Goal: Communication & Community: Participate in discussion

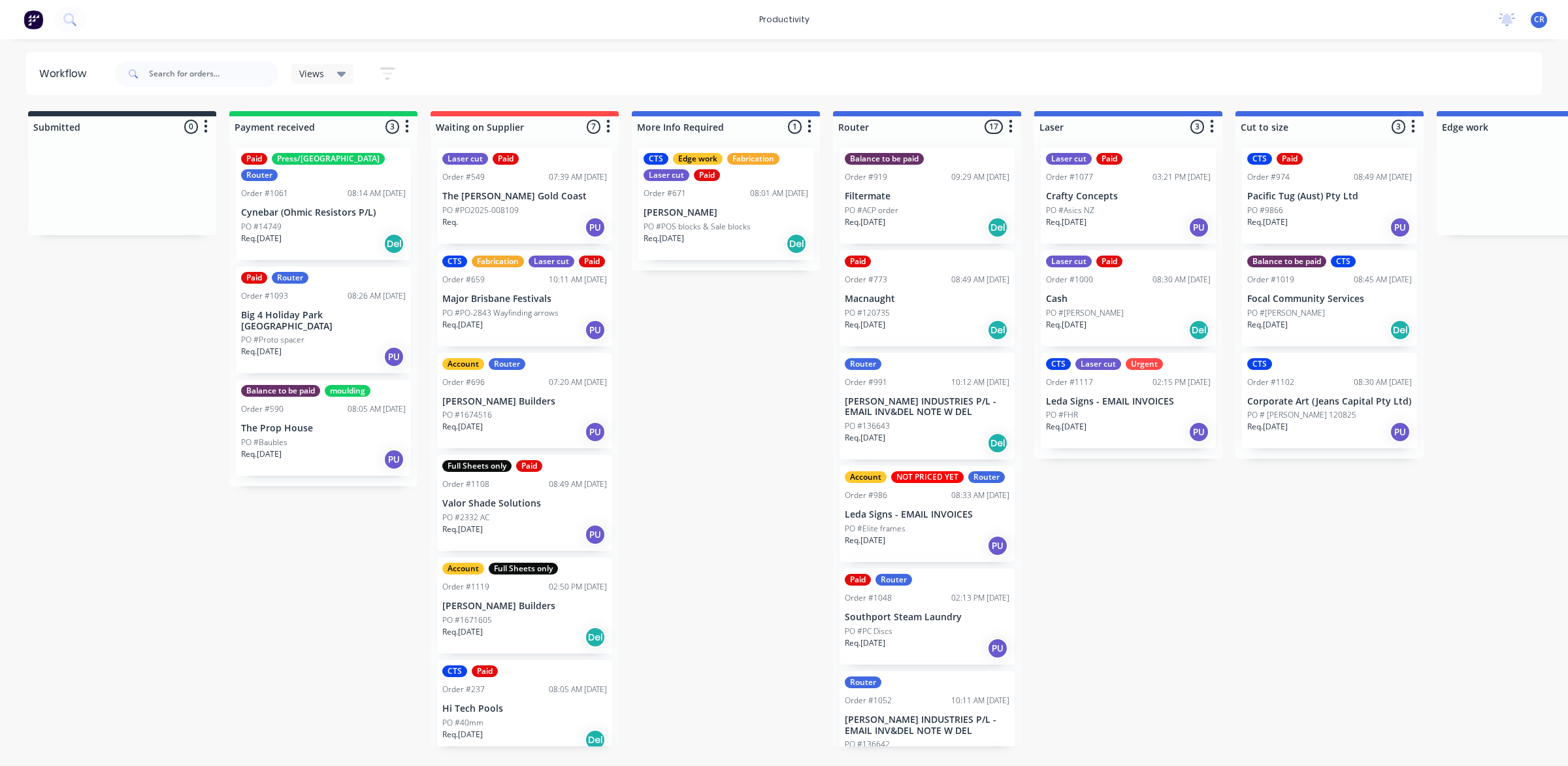
click at [917, 387] on div "Order #991 10:12 AM [DATE]" at bounding box center [927, 383] width 165 height 12
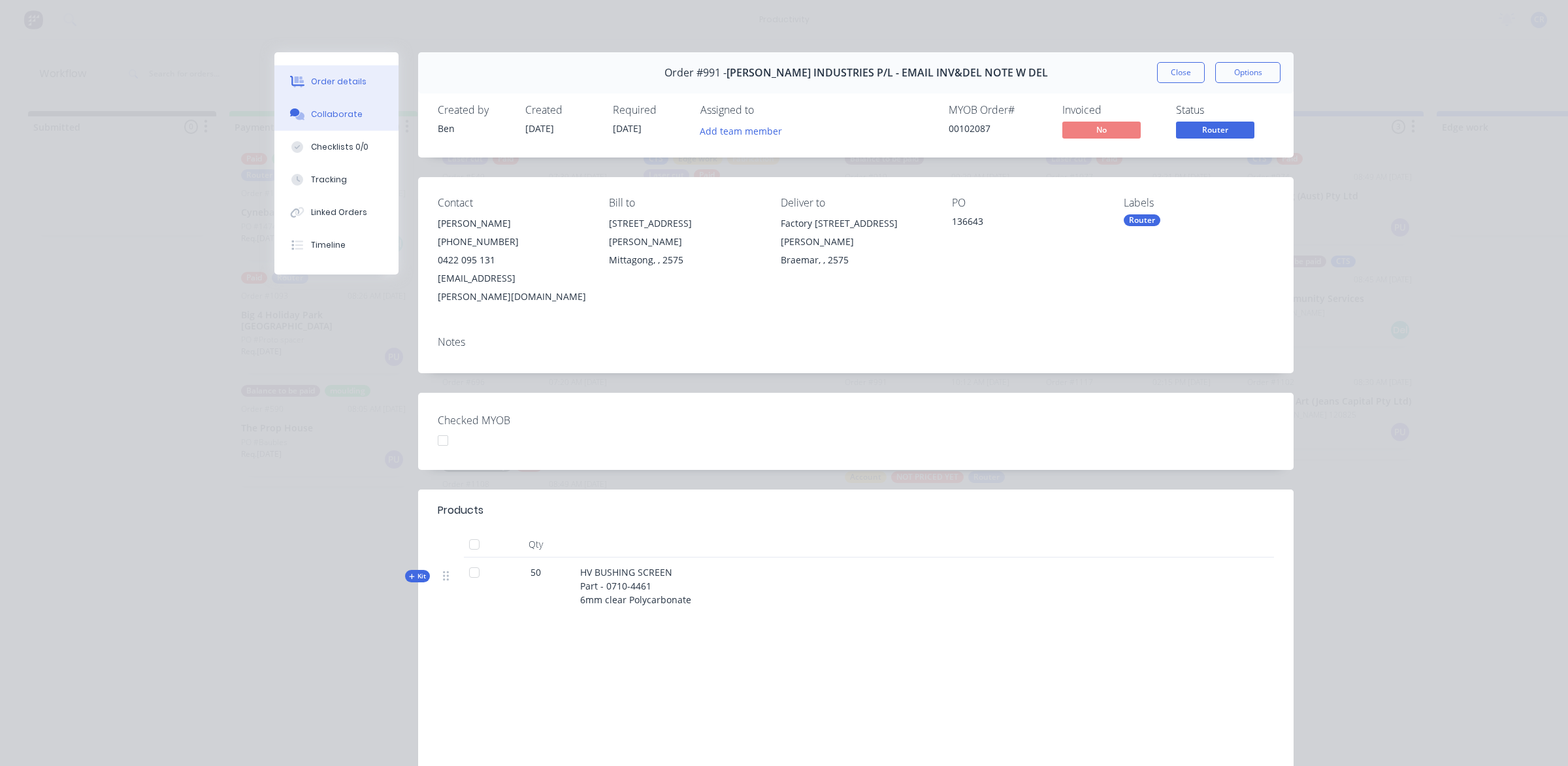
click at [333, 115] on div "Collaborate" at bounding box center [337, 115] width 51 height 12
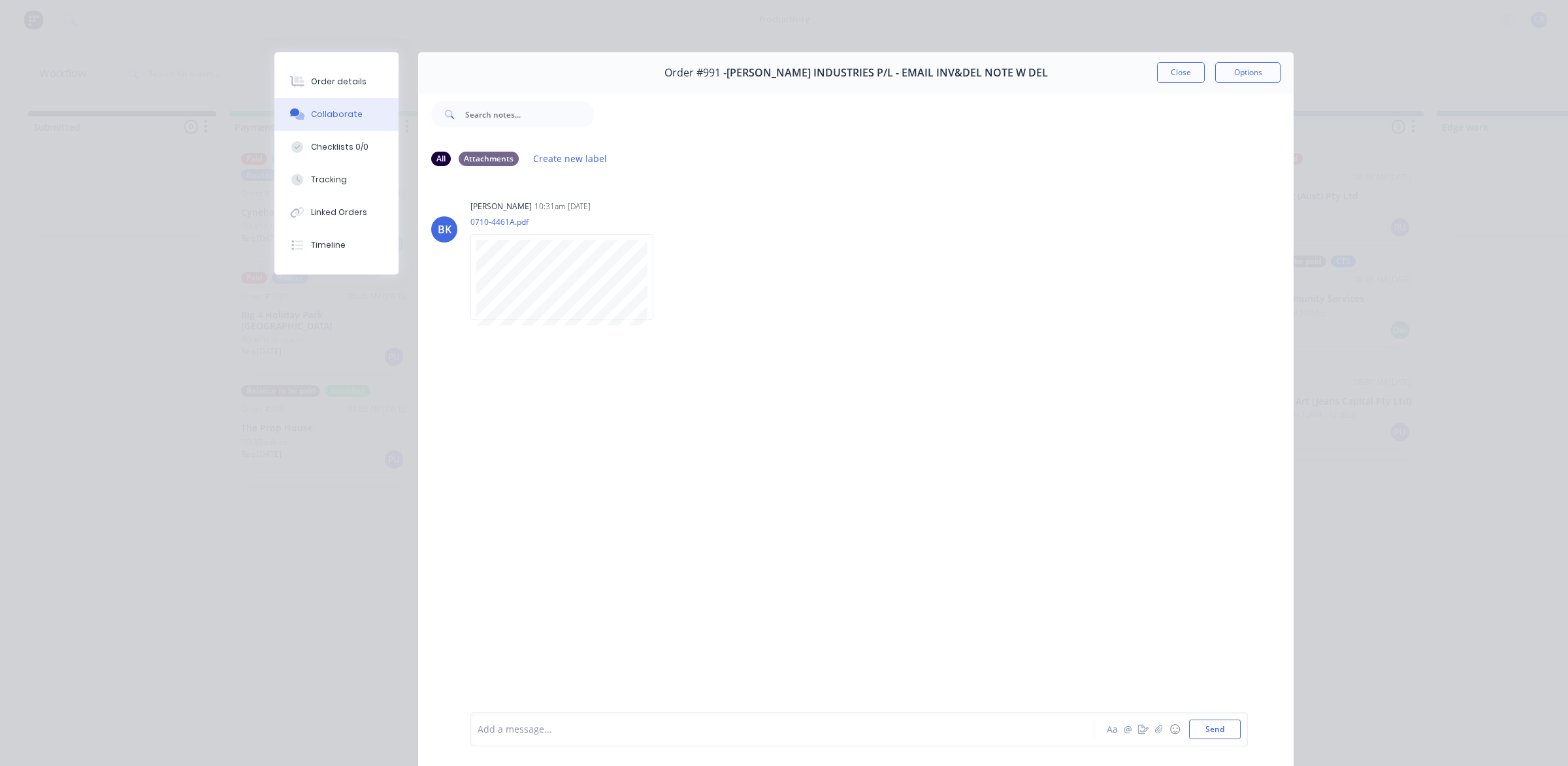
click at [549, 719] on div "Add a message..." at bounding box center [763, 729] width 572 height 20
click at [1200, 730] on button "Send" at bounding box center [1215, 729] width 51 height 20
click at [760, 728] on div at bounding box center [764, 729] width 572 height 14
click at [1189, 726] on button "Send" at bounding box center [1215, 729] width 51 height 20
click at [1180, 73] on button "Close" at bounding box center [1181, 72] width 47 height 21
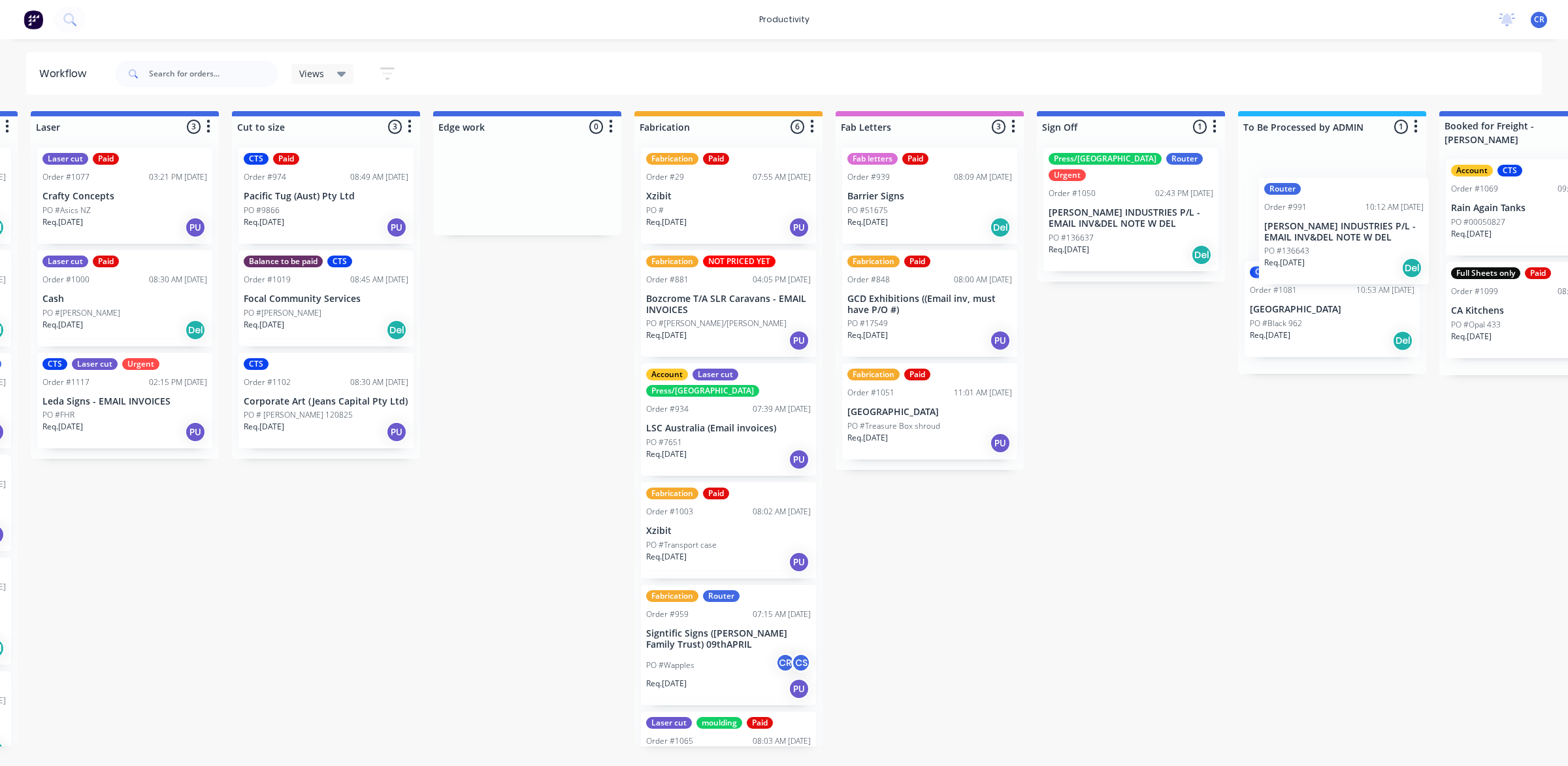
scroll to position [0, 1005]
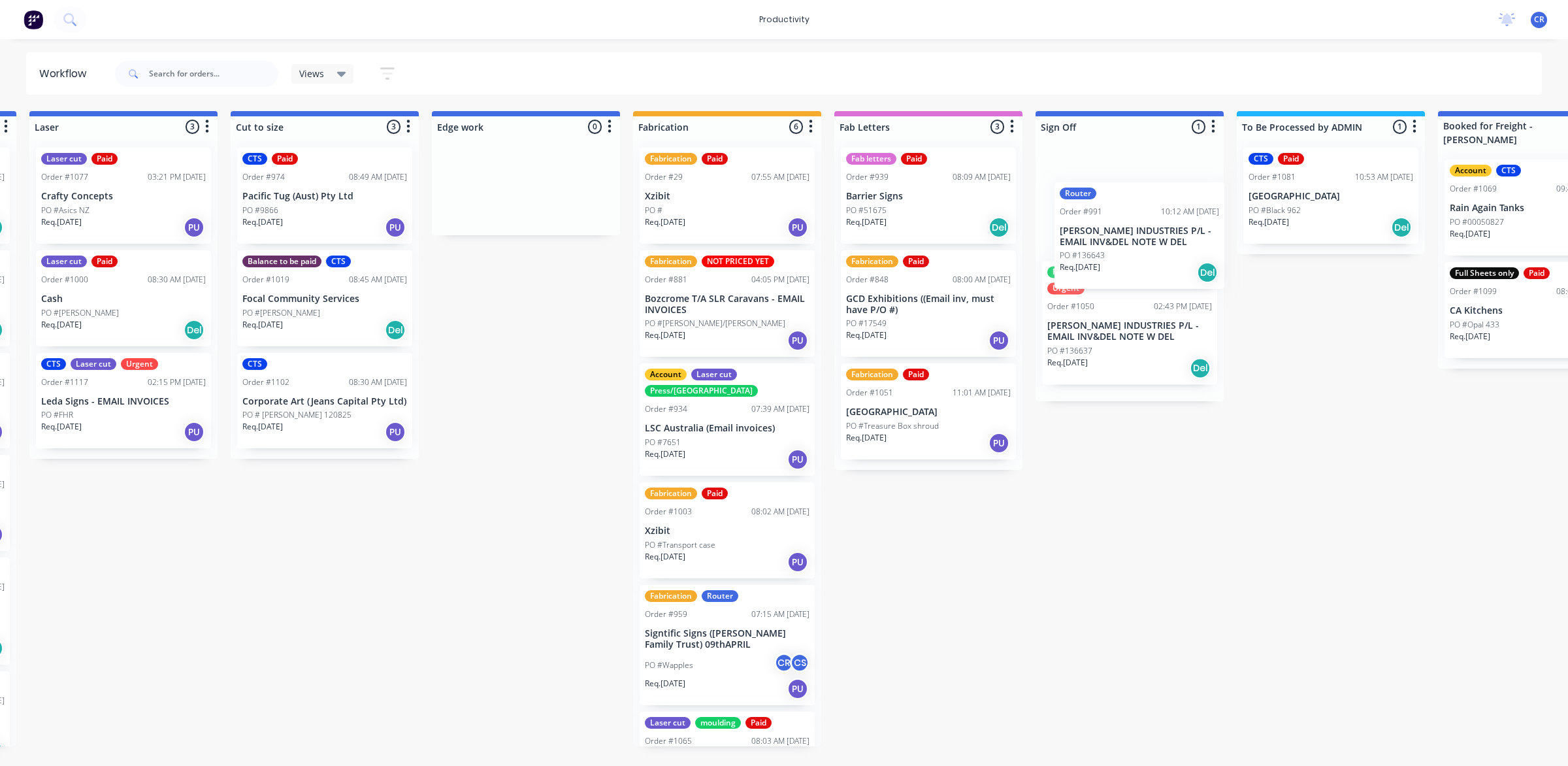
drag, startPoint x: 1111, startPoint y: 353, endPoint x: 1108, endPoint y: 229, distance: 124.0
click at [1108, 229] on div "Submitted 0 Sort By Created date Required date Order number Customer name Most …" at bounding box center [549, 429] width 3127 height 635
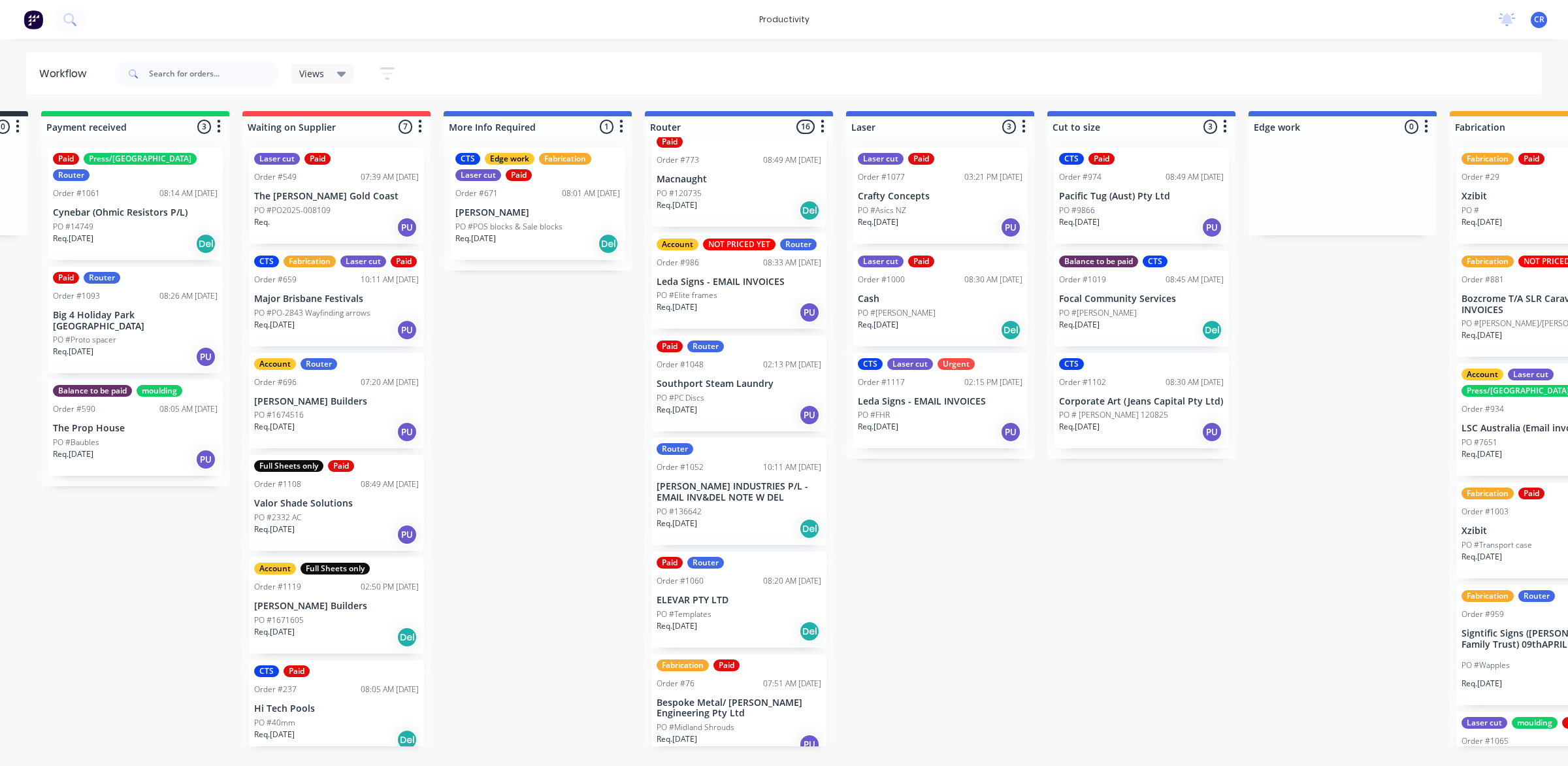
scroll to position [653, 0]
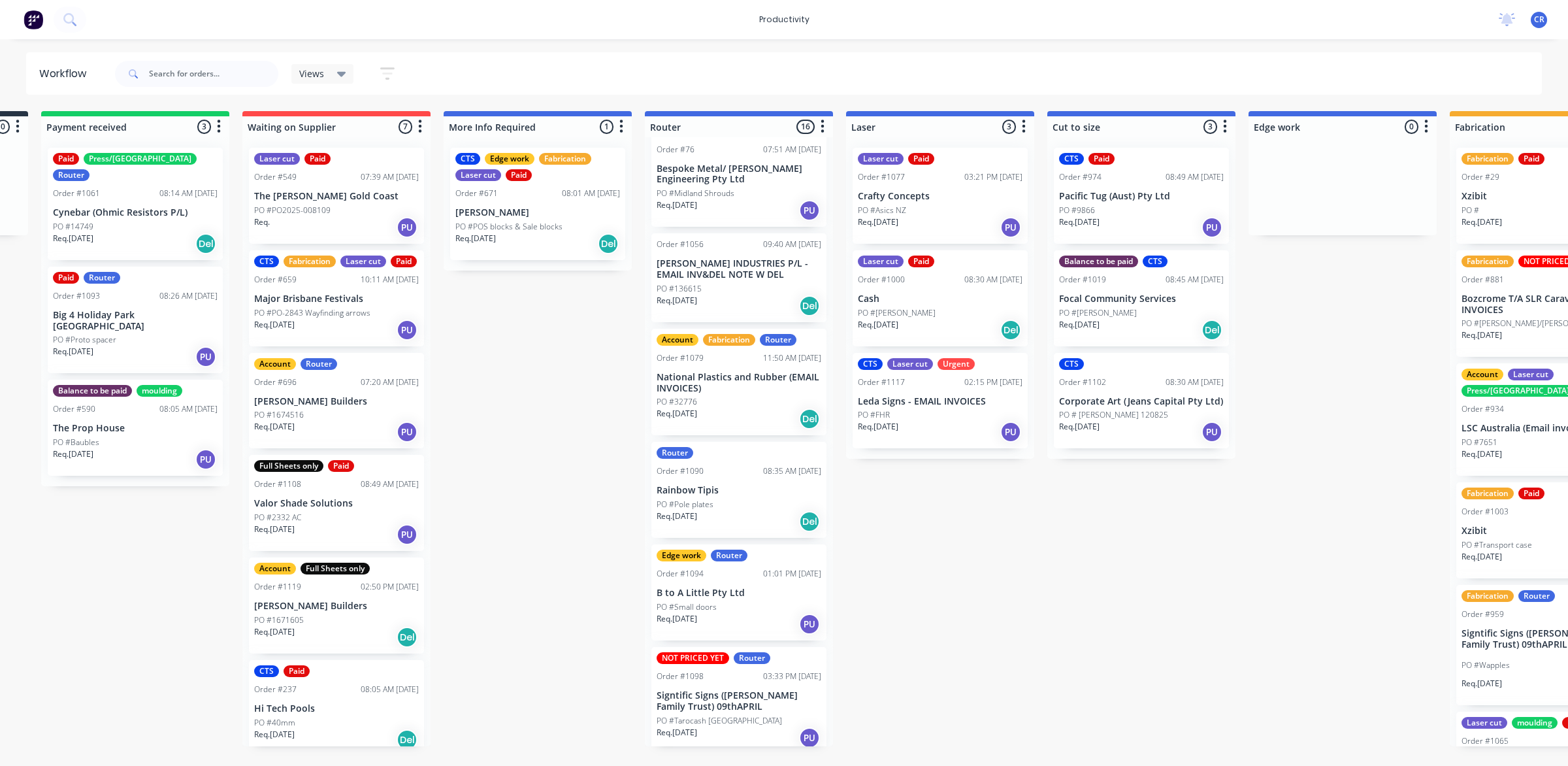
click at [730, 629] on div "Req. [DATE] PU" at bounding box center [739, 624] width 165 height 22
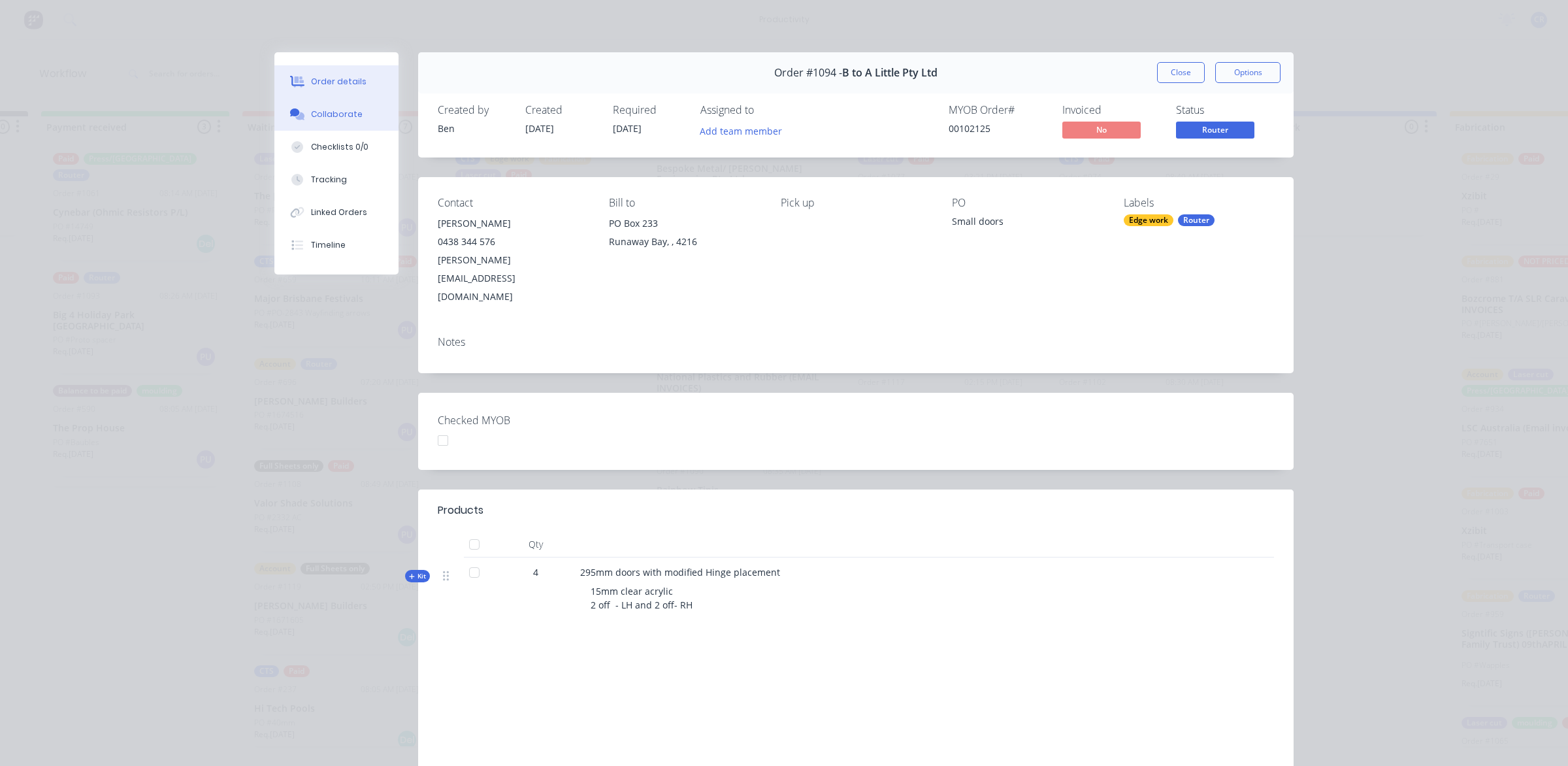
click at [348, 123] on button "Collaborate" at bounding box center [337, 115] width 124 height 33
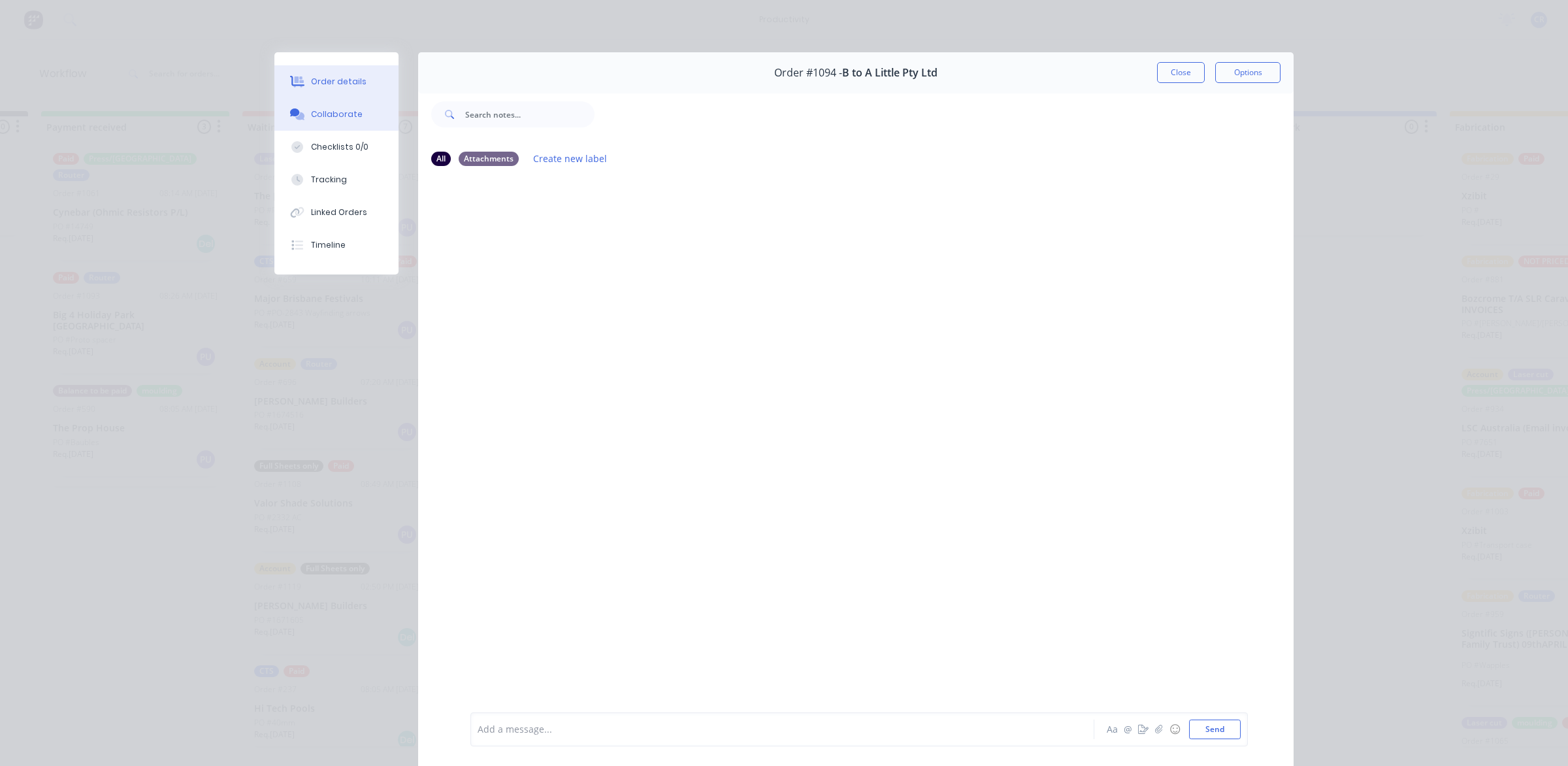
click at [346, 86] on div "Order details" at bounding box center [338, 82] width 55 height 12
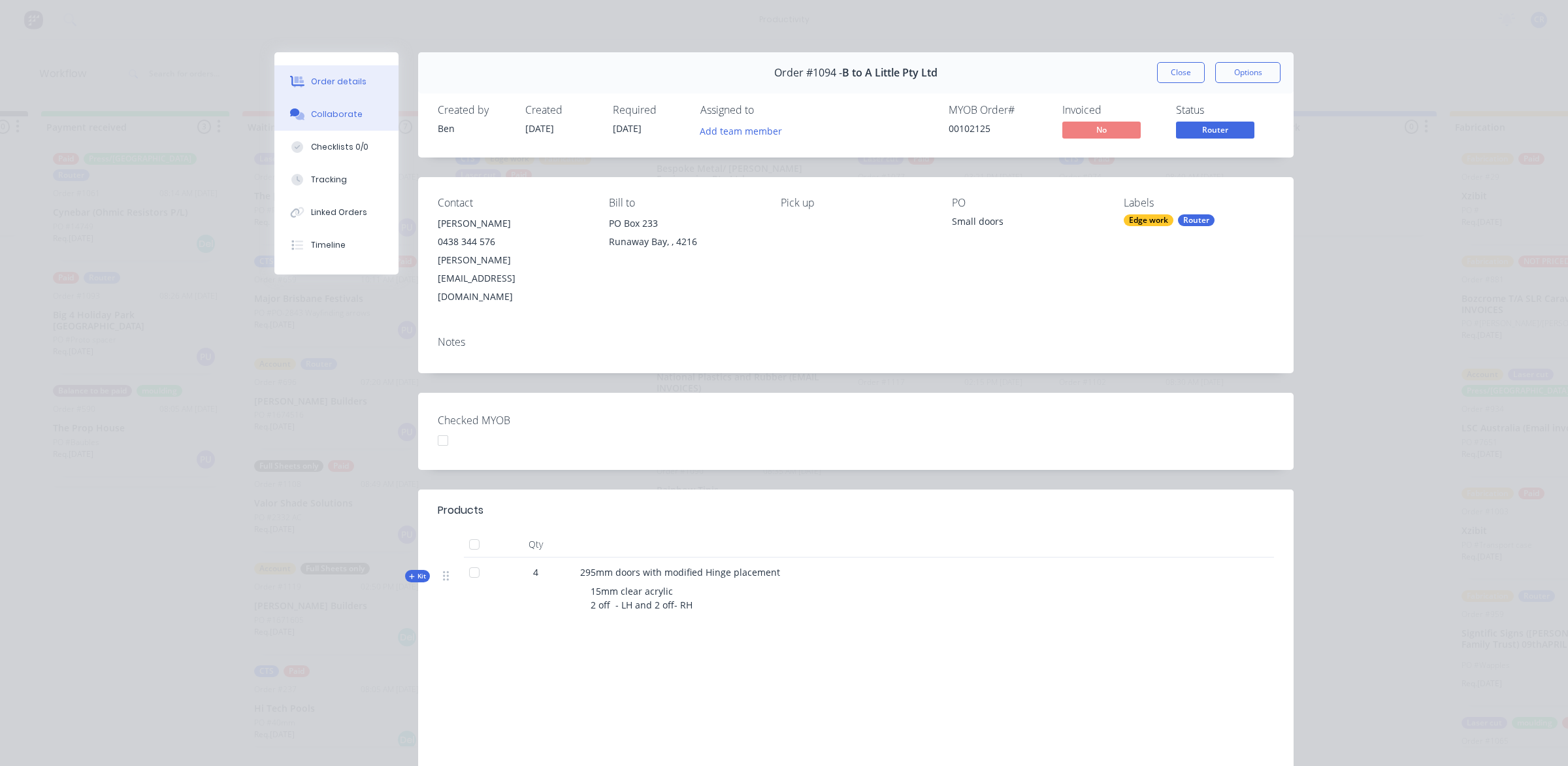
click at [327, 123] on button "Collaborate" at bounding box center [337, 115] width 124 height 33
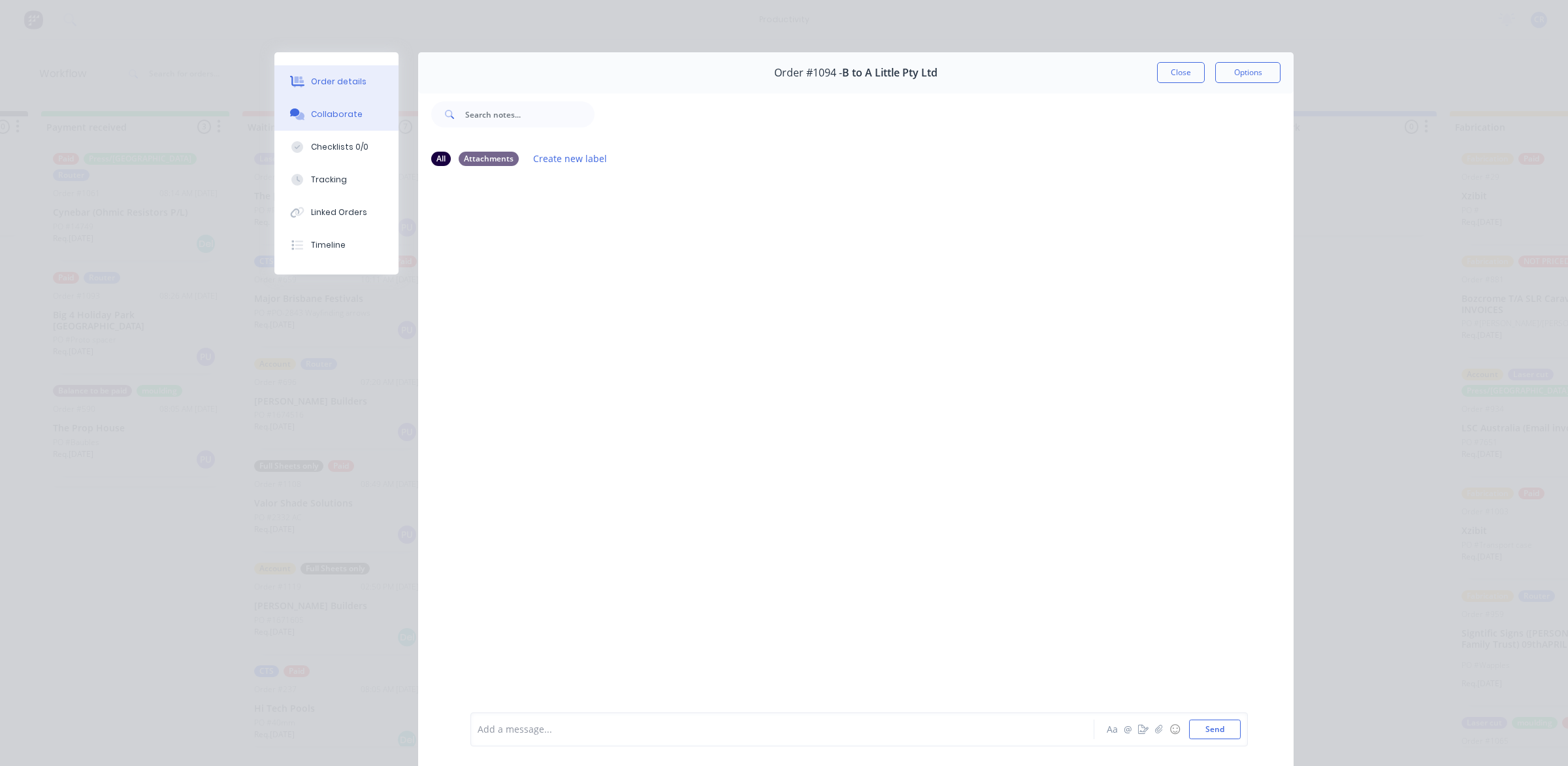
click at [331, 93] on button "Order details" at bounding box center [337, 82] width 124 height 33
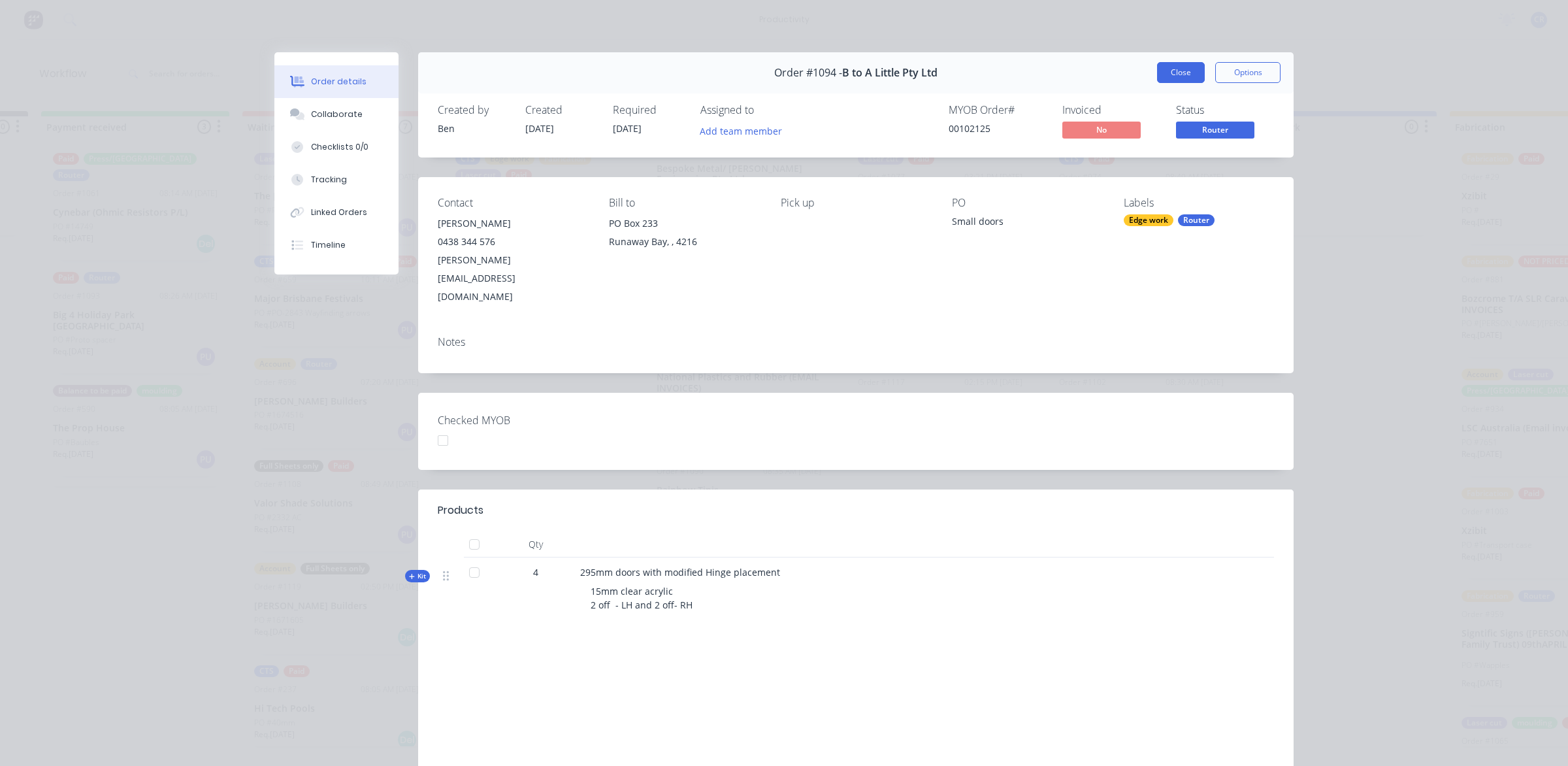
click at [1163, 68] on button "Close" at bounding box center [1181, 72] width 47 height 21
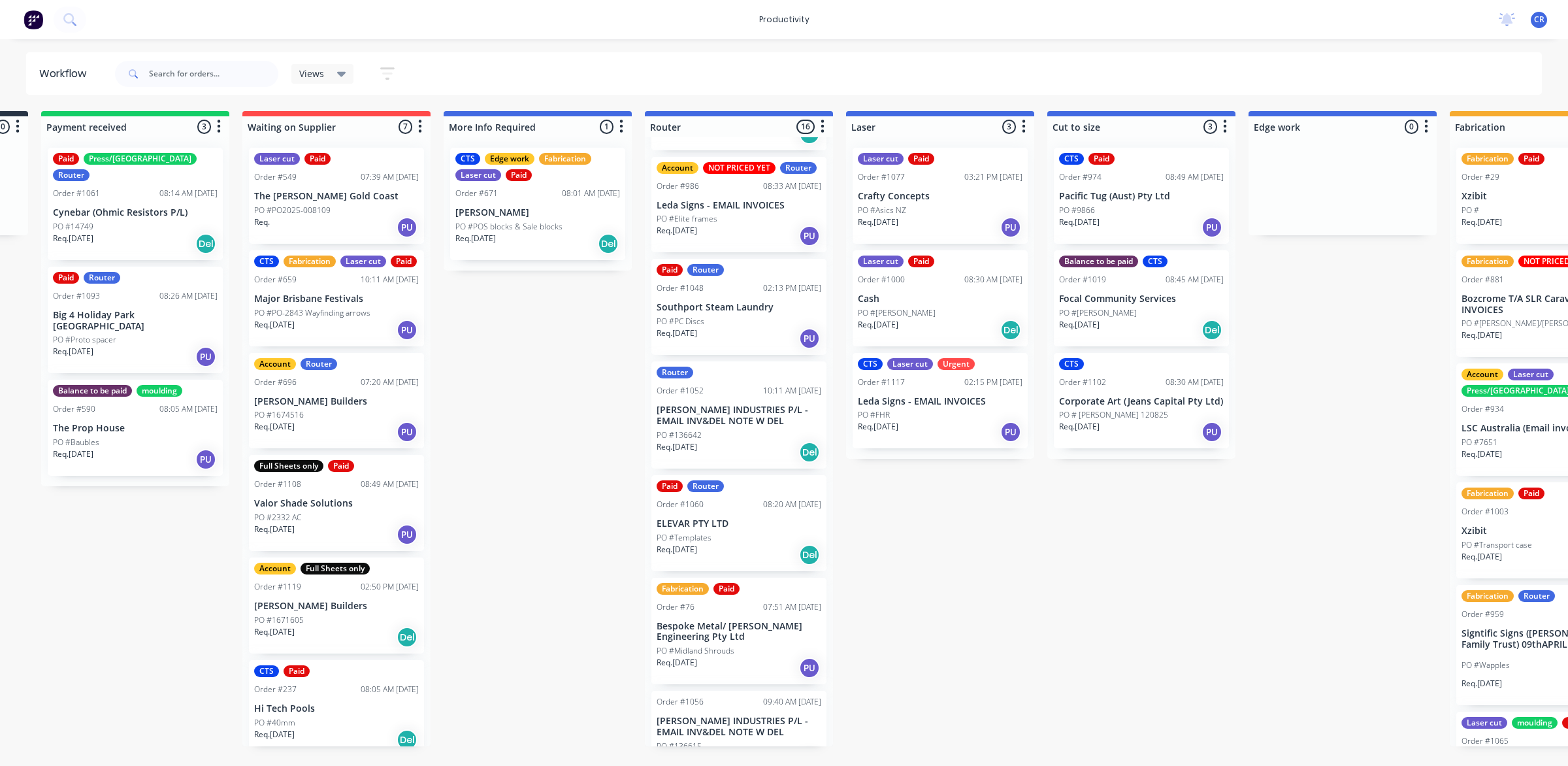
scroll to position [0, 0]
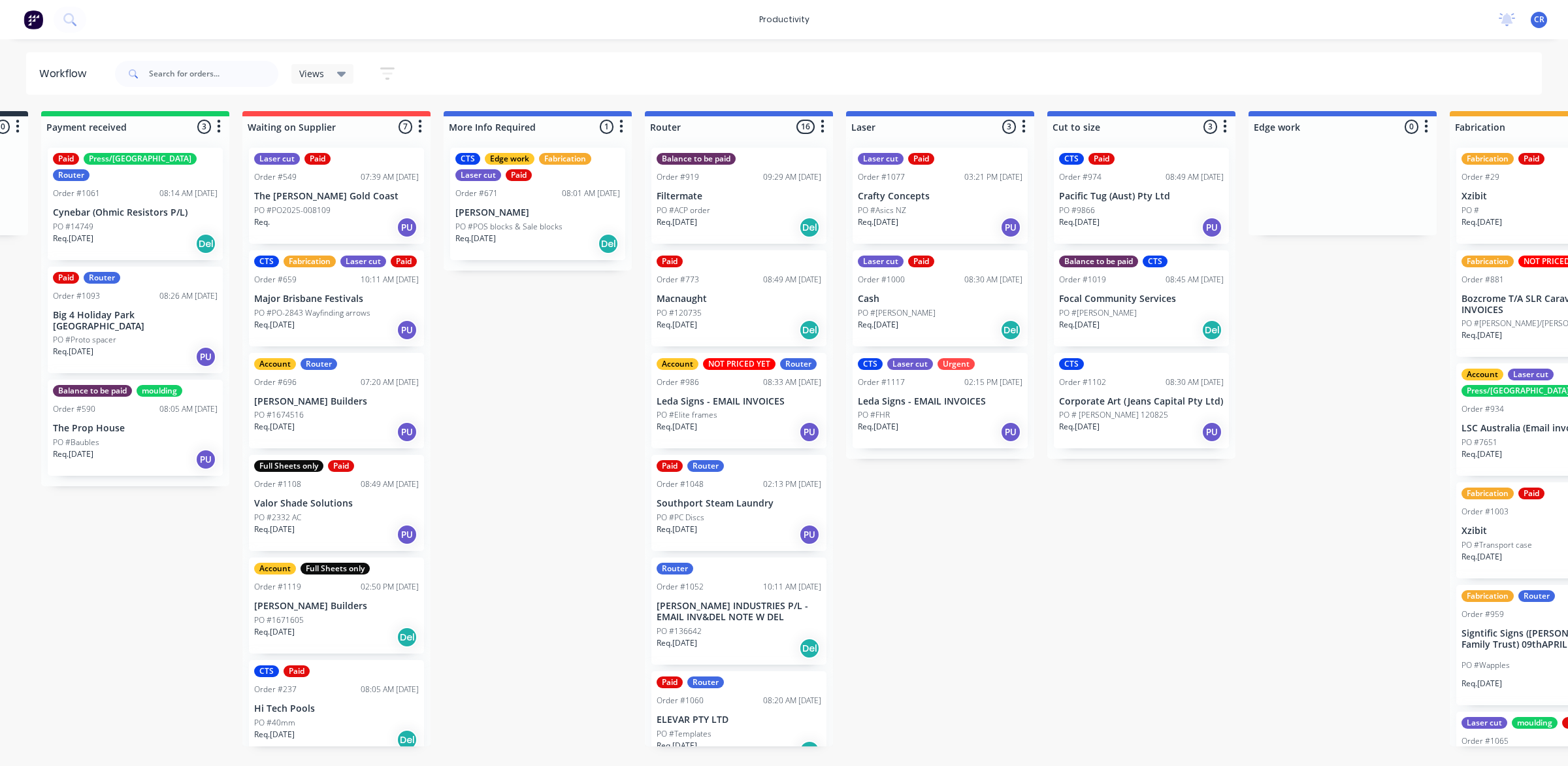
click at [940, 397] on p "Leda Signs - EMAIL INVOICES" at bounding box center [940, 401] width 165 height 11
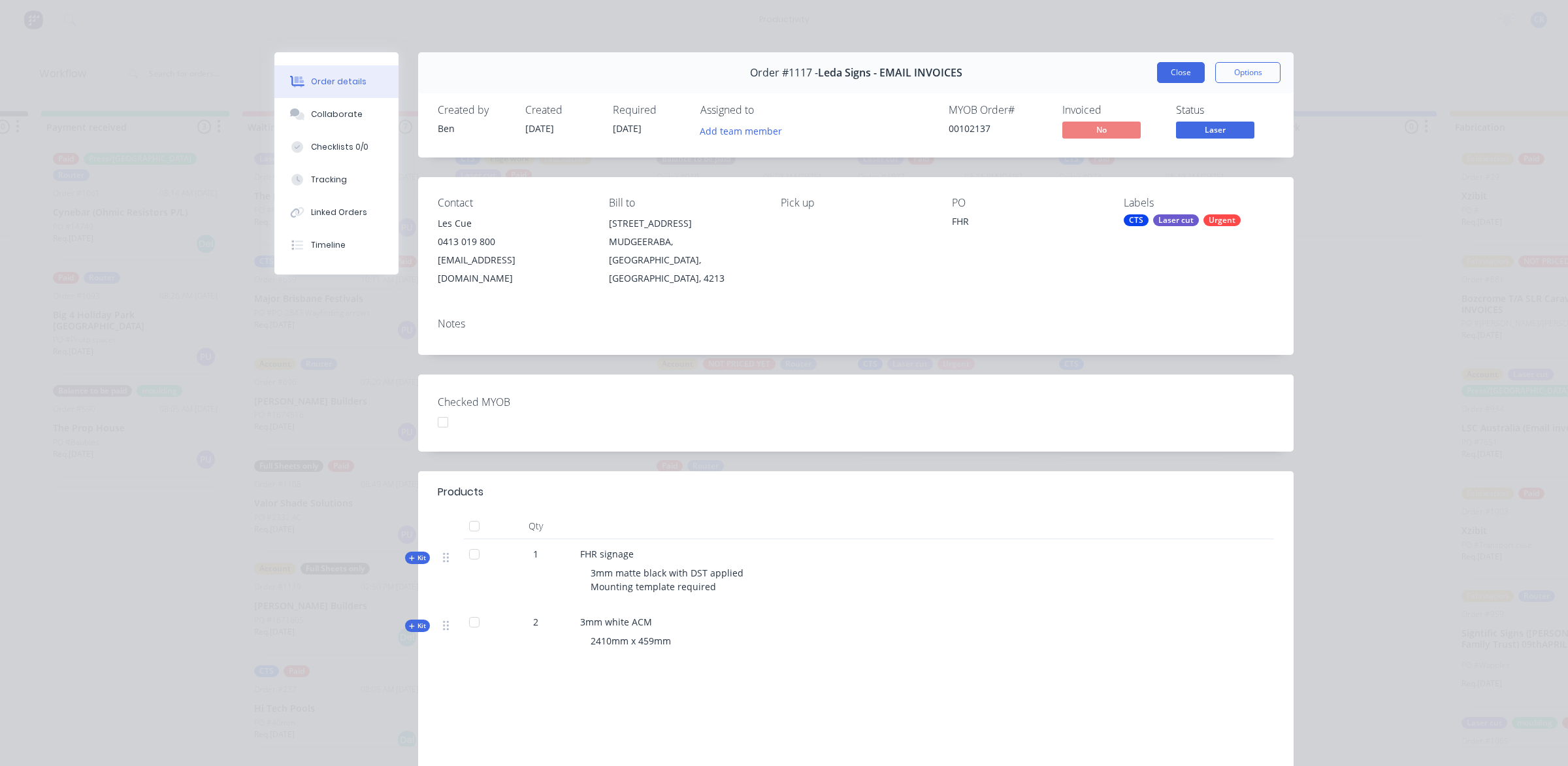
click at [1181, 68] on button "Close" at bounding box center [1181, 72] width 47 height 21
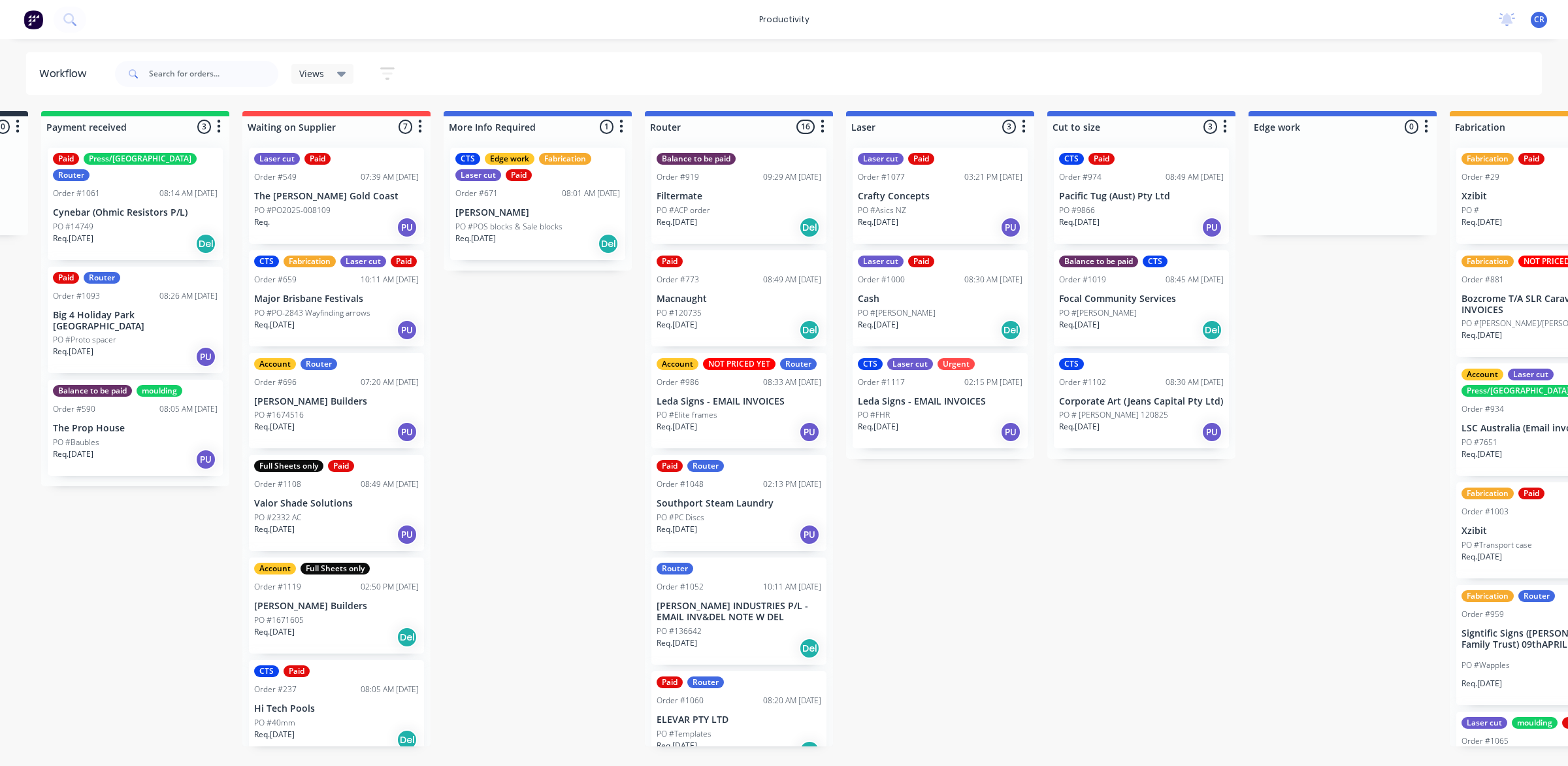
click at [913, 409] on div "PO #FHR" at bounding box center [940, 415] width 165 height 12
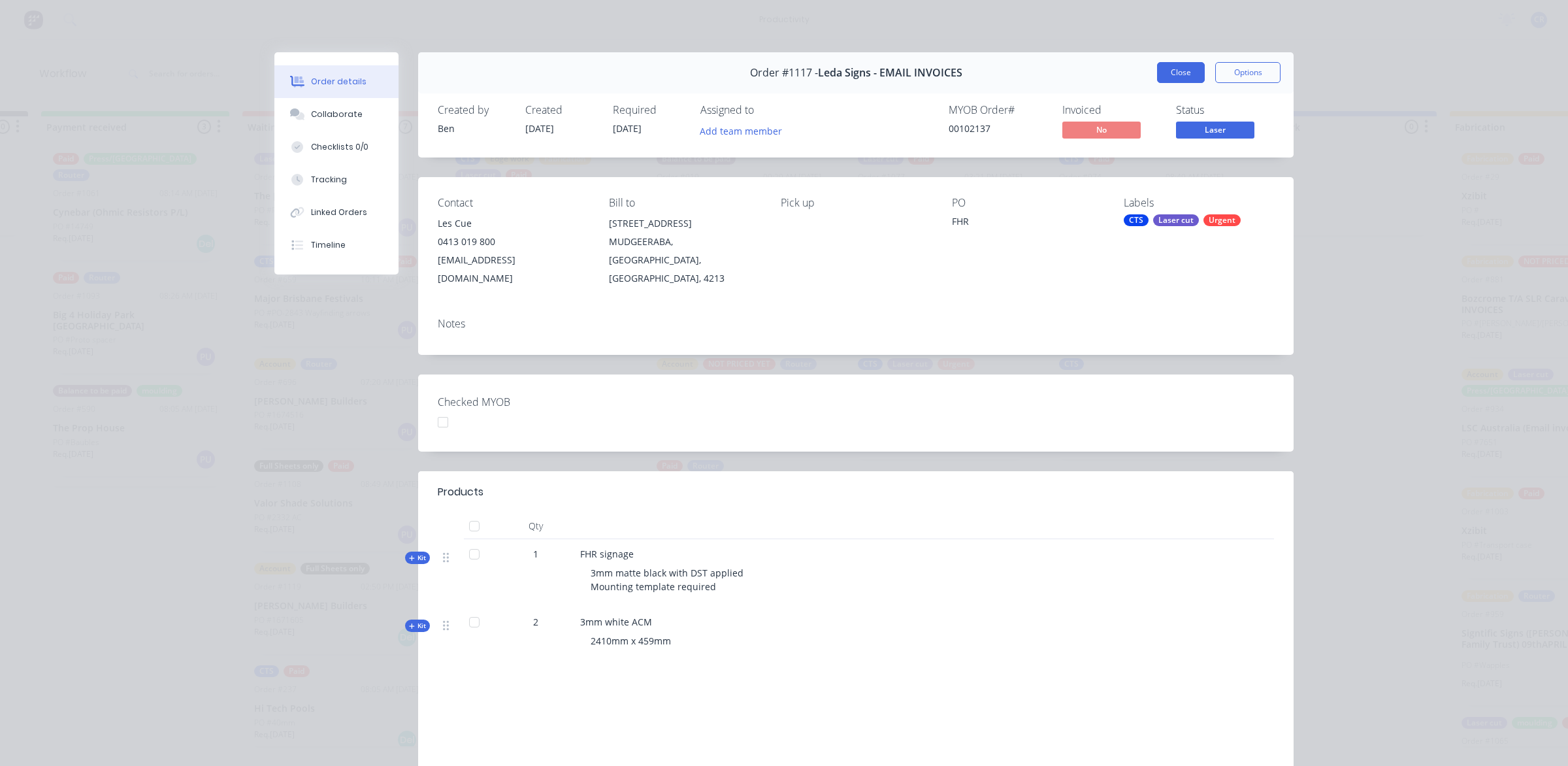
click at [1160, 78] on button "Close" at bounding box center [1181, 72] width 47 height 21
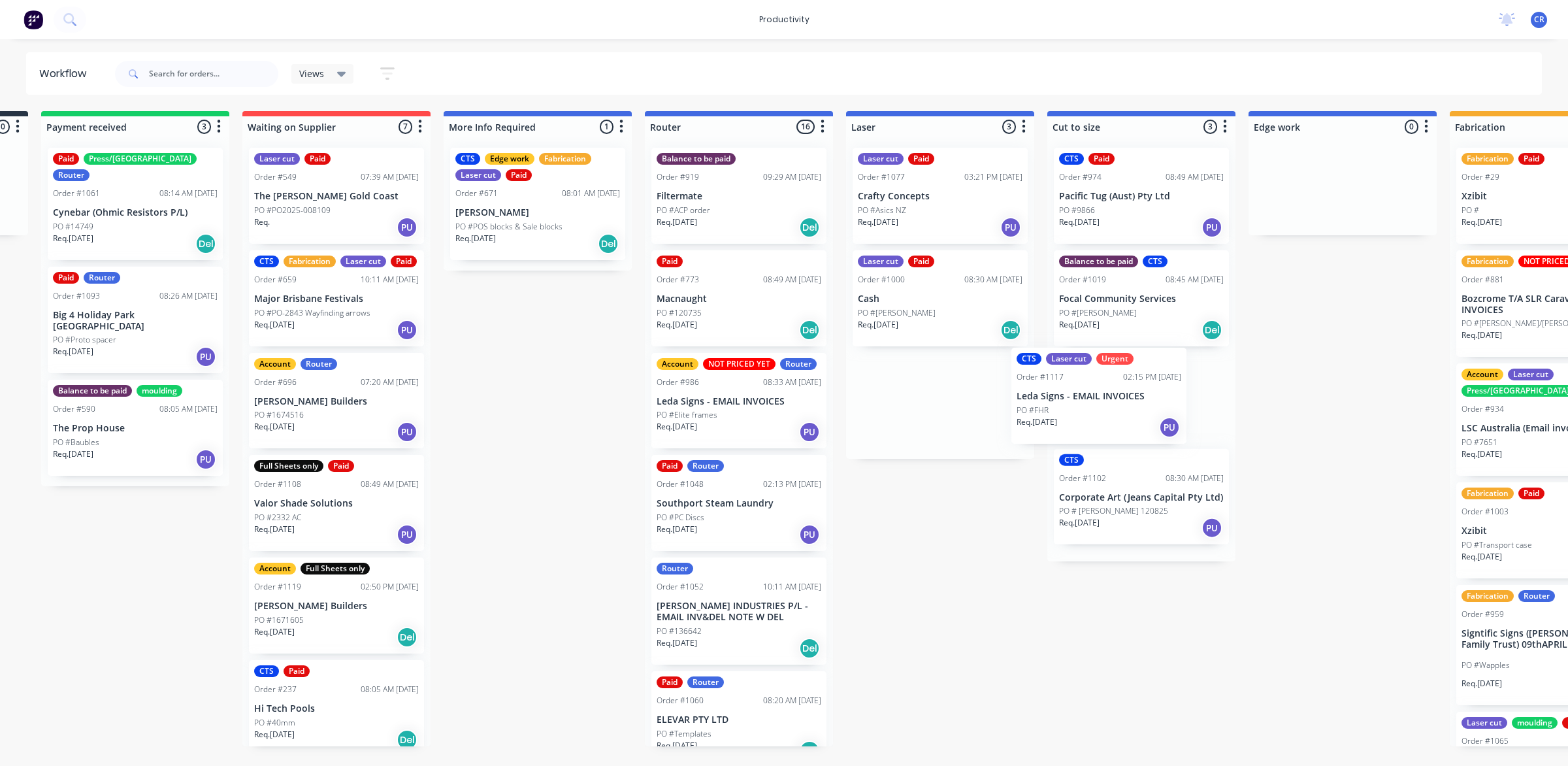
drag, startPoint x: 929, startPoint y: 407, endPoint x: 1141, endPoint y: 410, distance: 212.0
click at [1141, 410] on div "Submitted 0 Sort By Created date Required date Order number Customer name Most …" at bounding box center [1365, 429] width 3127 height 635
click at [915, 342] on div "Laser cut Paid Order #1000 08:30 AM [DATE] Cash PO #[PERSON_NAME] Req. [DATE] D…" at bounding box center [940, 298] width 175 height 96
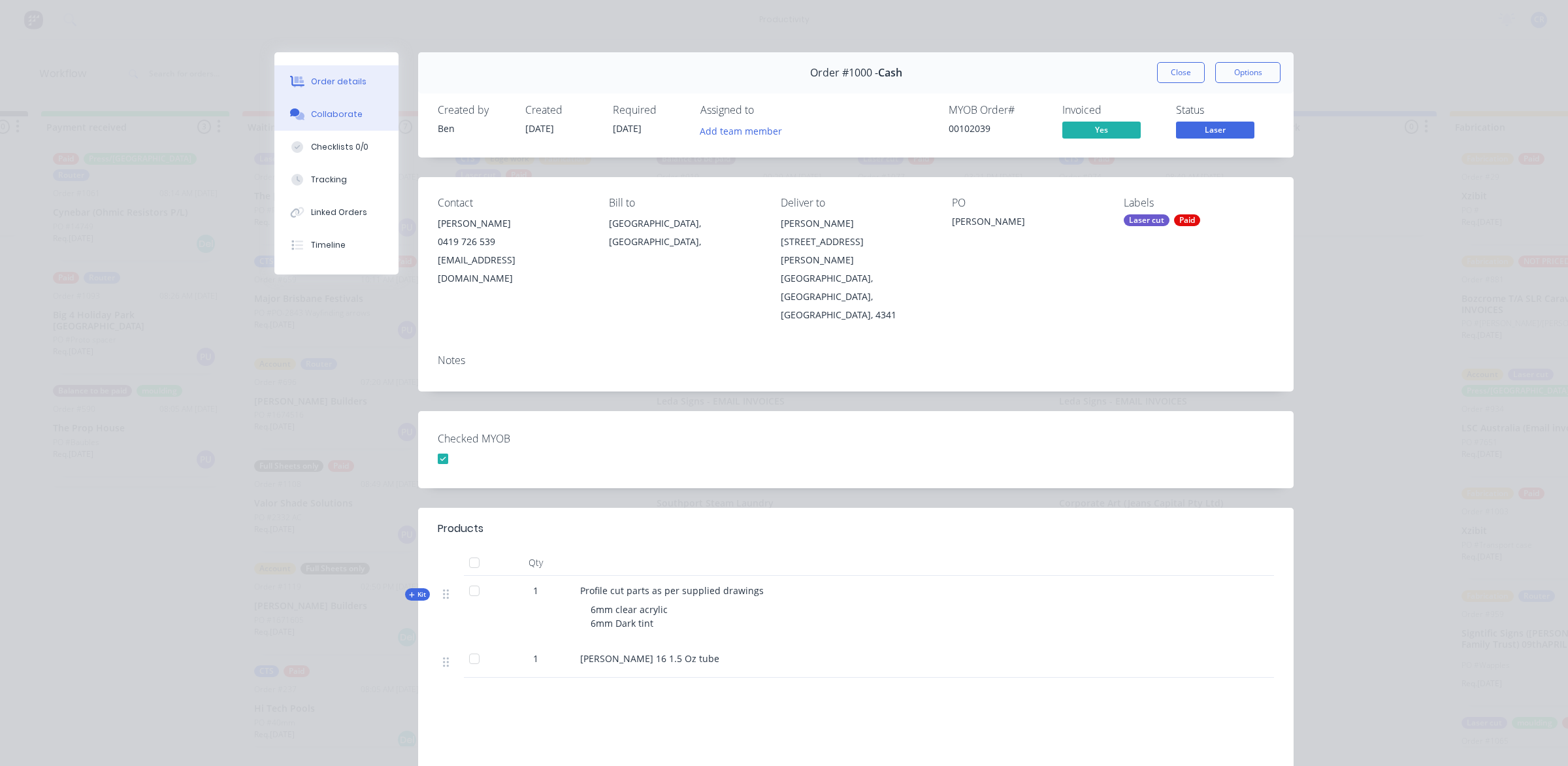
click at [345, 123] on button "Collaborate" at bounding box center [337, 115] width 124 height 33
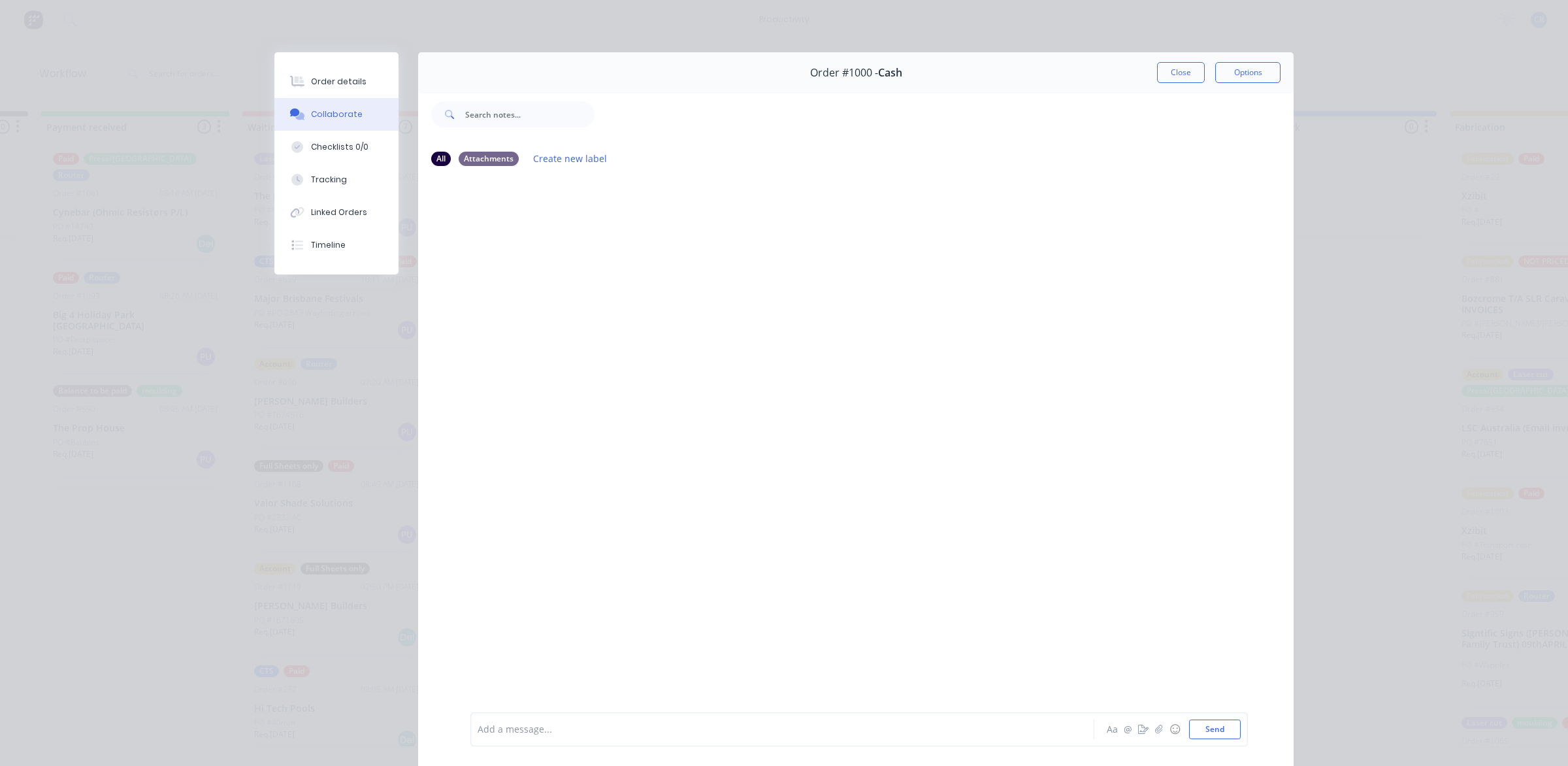
click at [350, 98] on button "Collaborate" at bounding box center [337, 115] width 124 height 33
click at [354, 86] on div "Order details" at bounding box center [338, 82] width 55 height 12
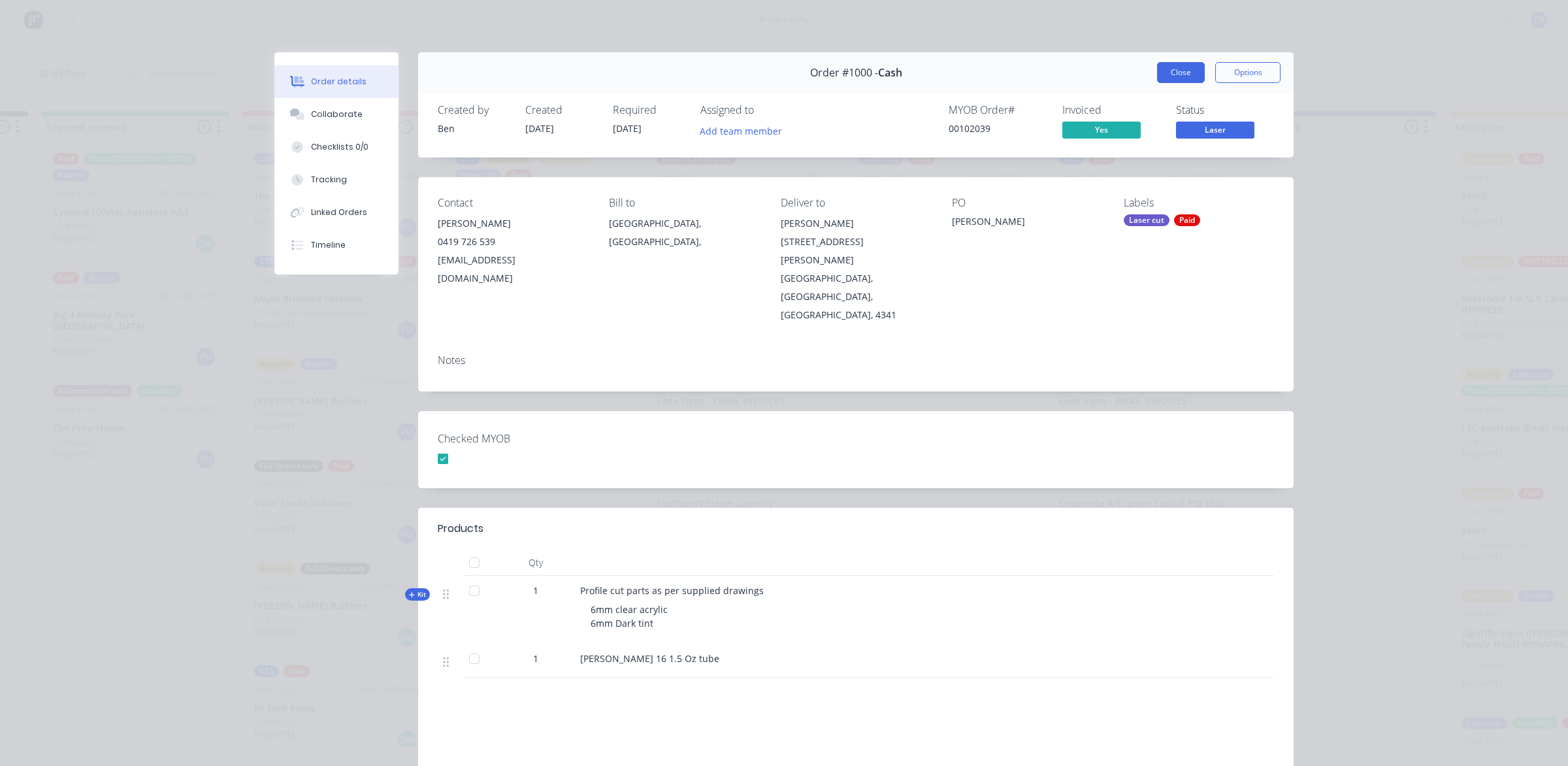
click at [1172, 72] on button "Close" at bounding box center [1181, 72] width 47 height 21
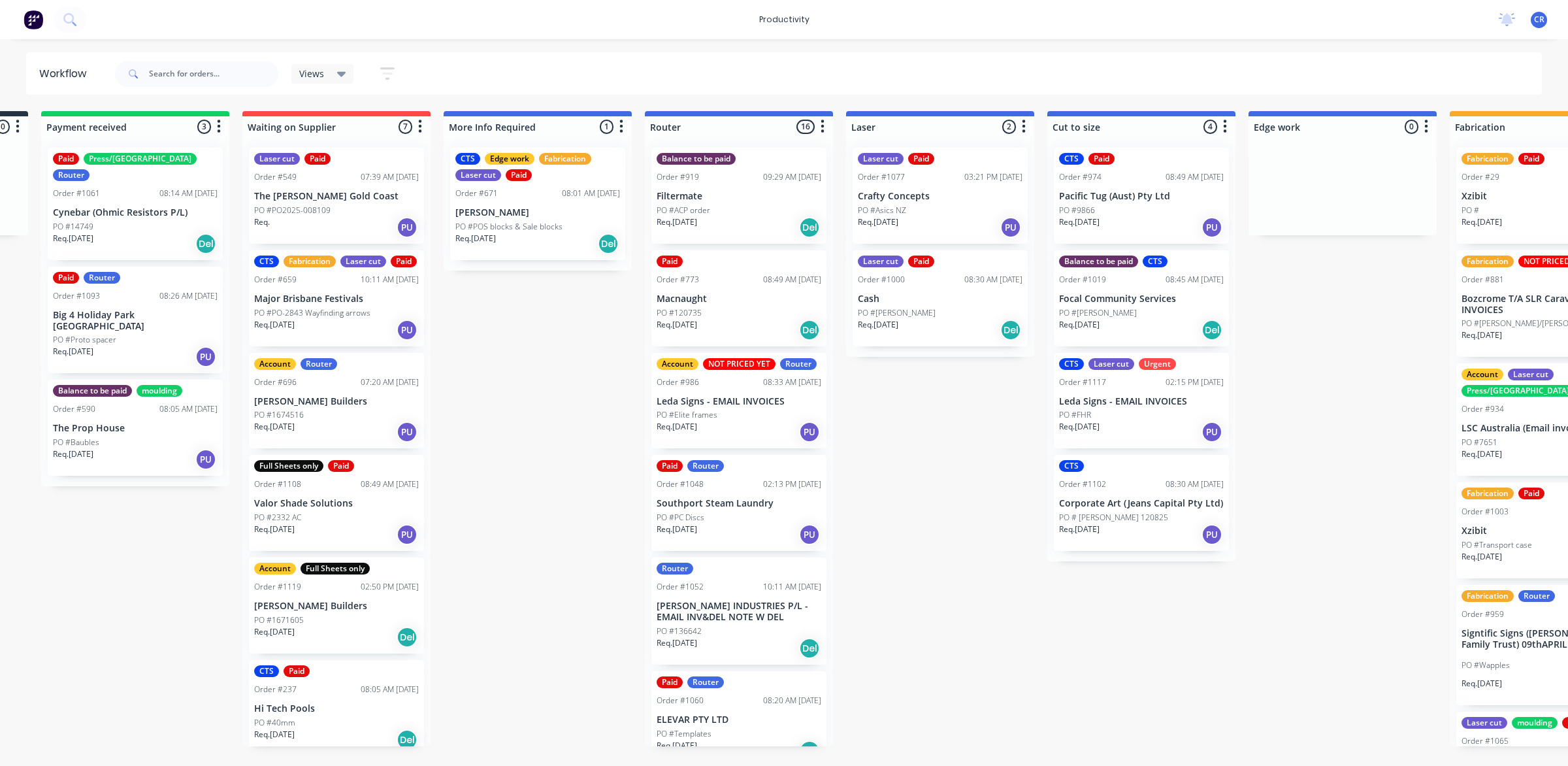
click at [956, 211] on div "PO #Asics NZ" at bounding box center [940, 211] width 165 height 12
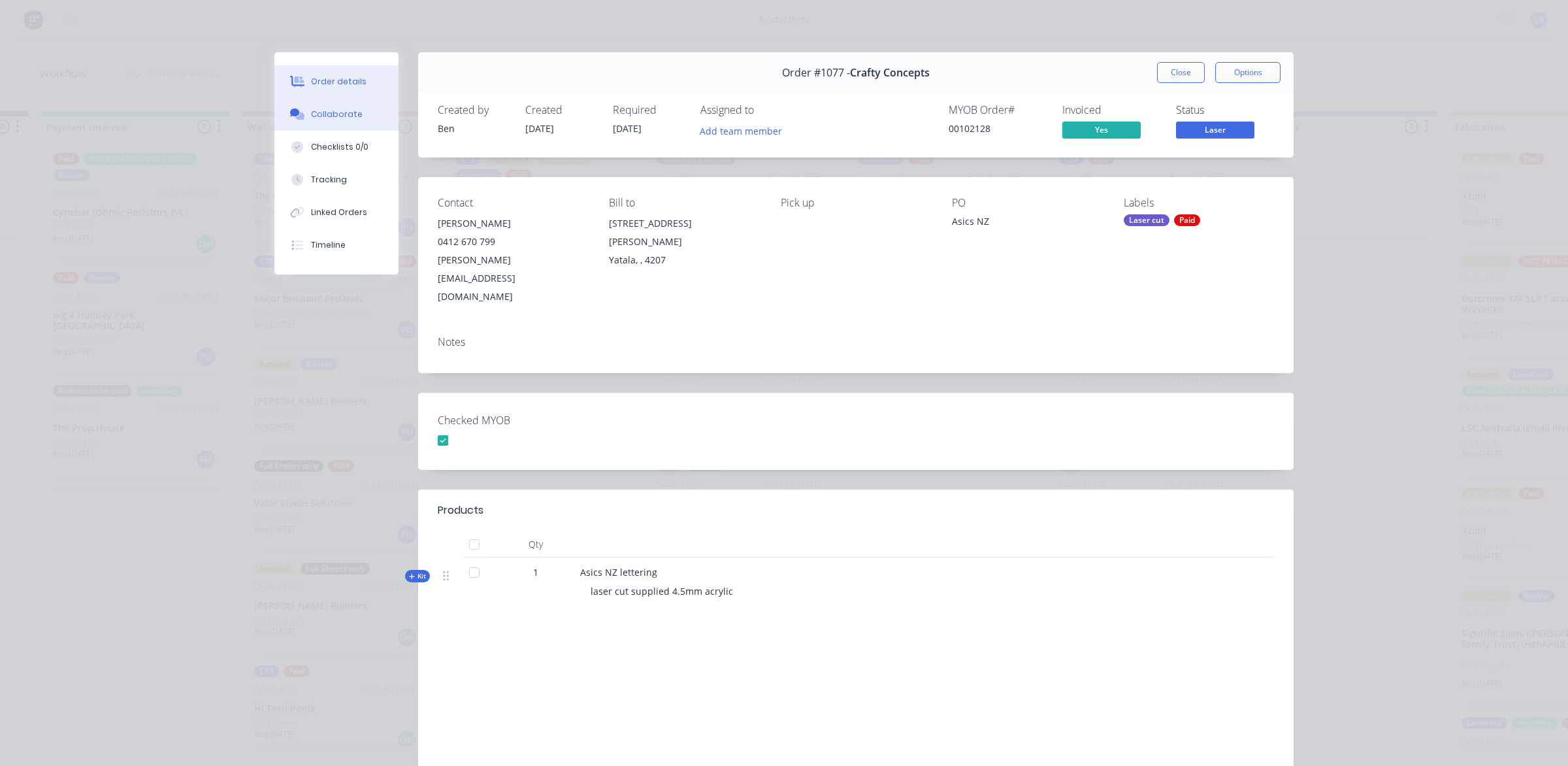
click at [350, 112] on div "Collaborate" at bounding box center [337, 115] width 51 height 12
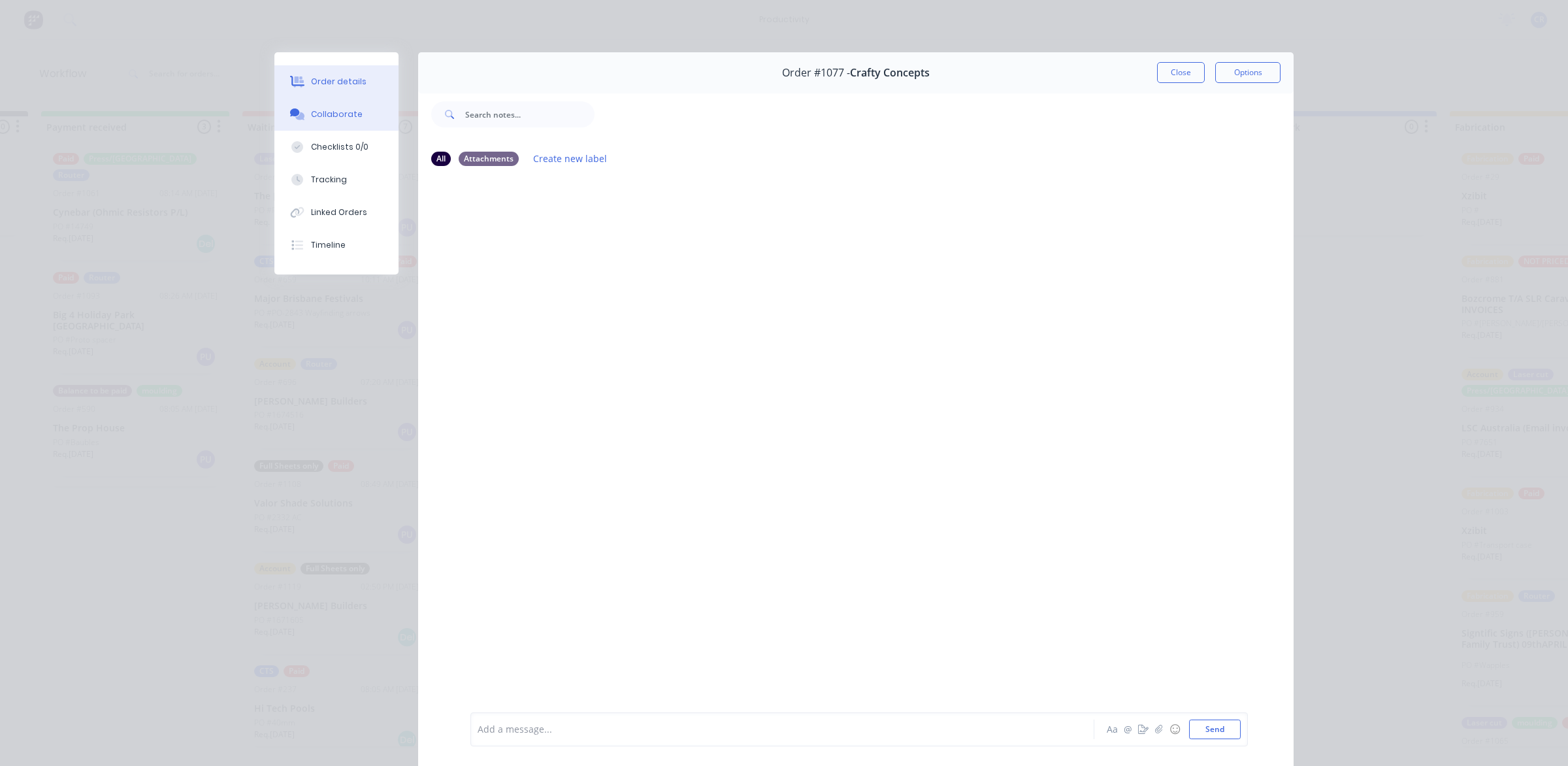
click at [344, 79] on div "Order details" at bounding box center [338, 82] width 55 height 12
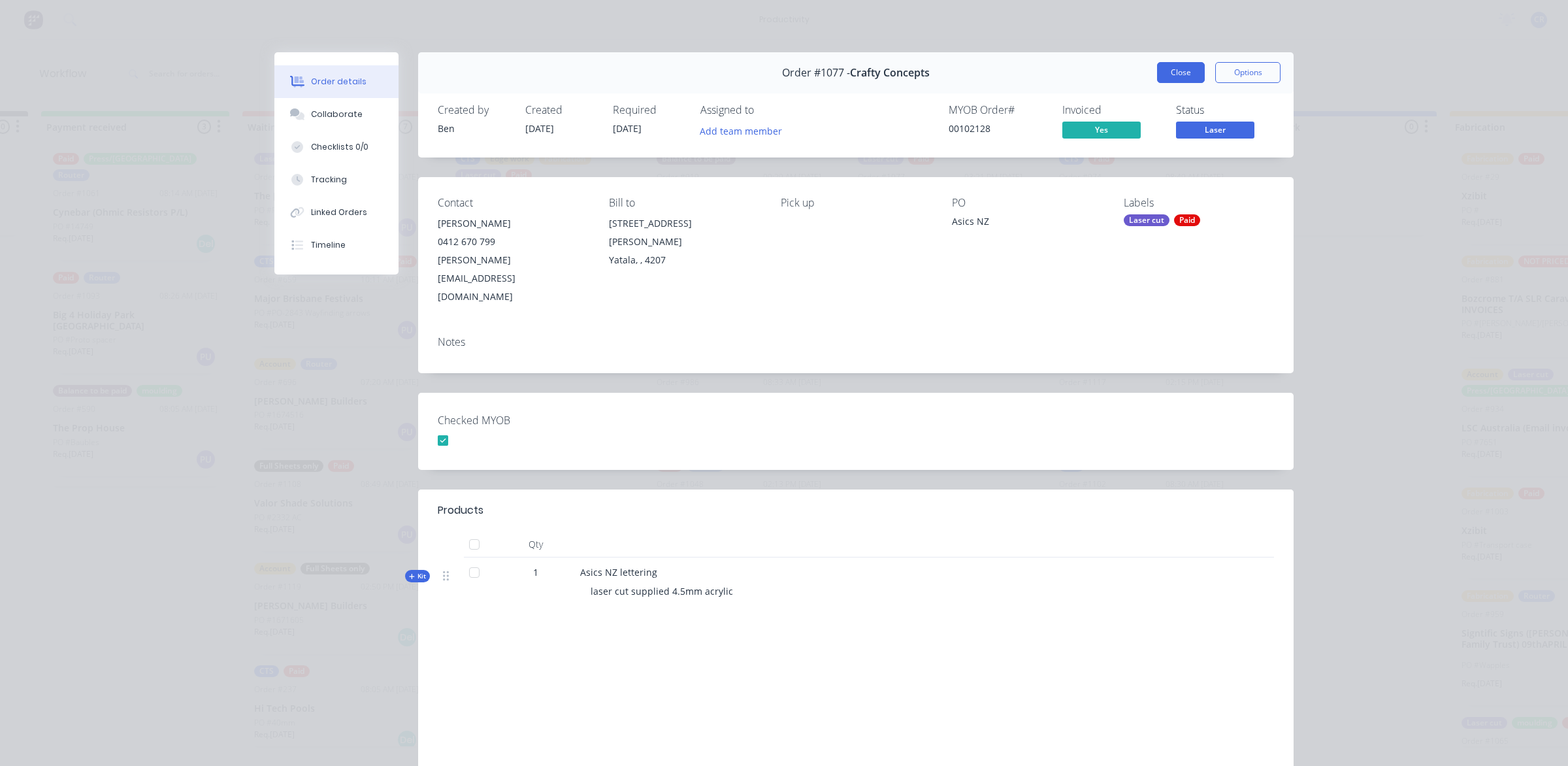
click at [1170, 75] on button "Close" at bounding box center [1181, 72] width 47 height 21
